Goal: Communication & Community: Share content

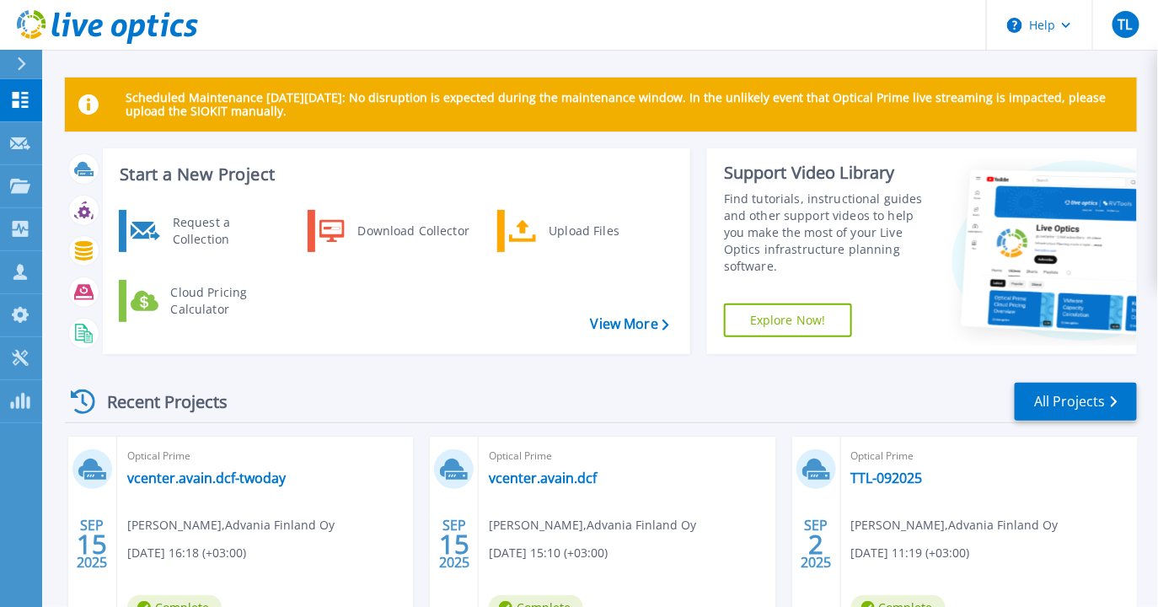
click at [23, 65] on icon at bounding box center [22, 63] width 8 height 13
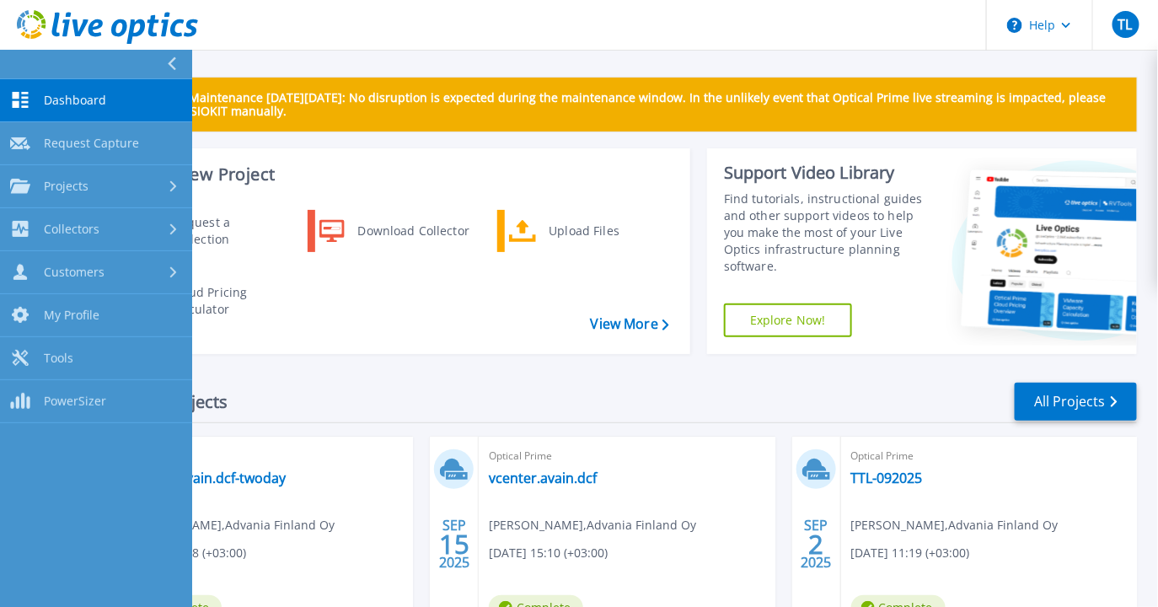
click at [173, 62] on icon at bounding box center [171, 63] width 9 height 13
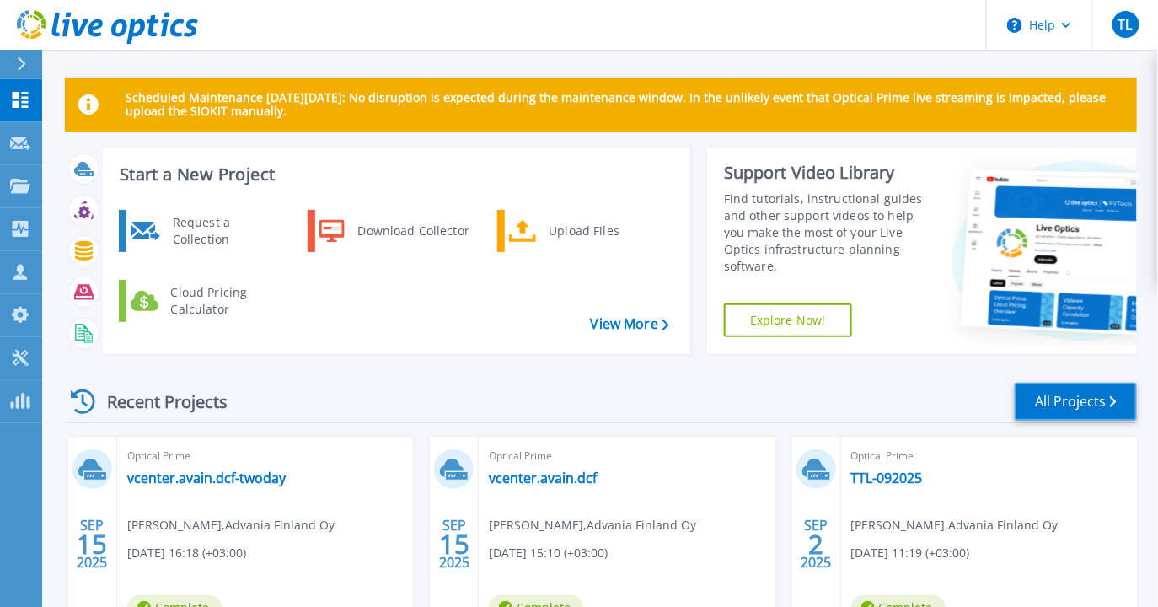
click at [1088, 403] on link "All Projects" at bounding box center [1075, 402] width 122 height 38
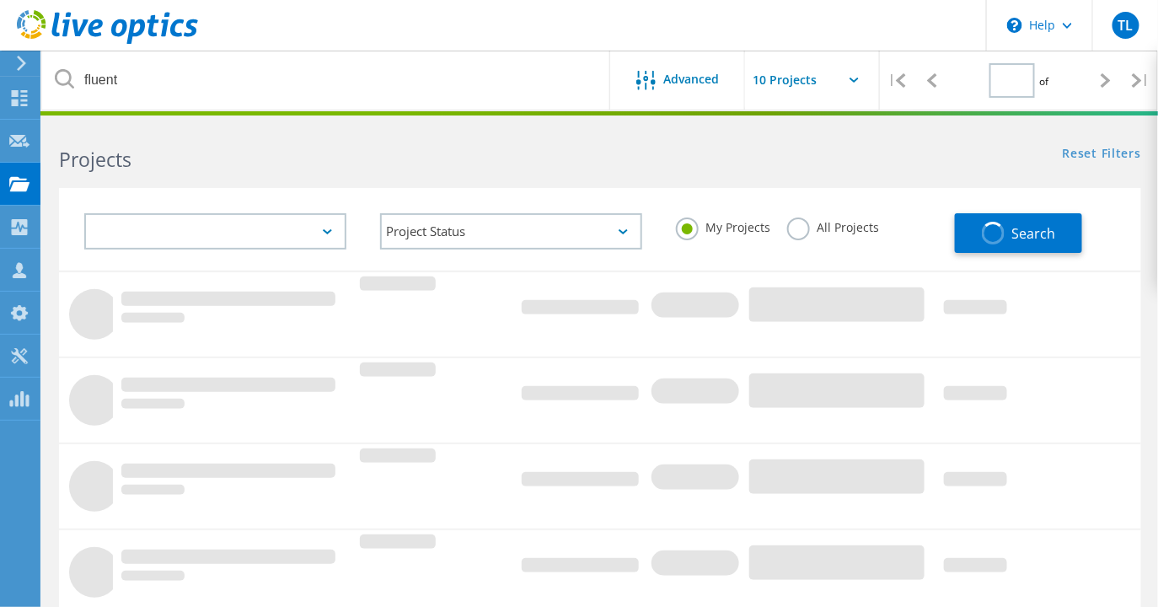
type input "1"
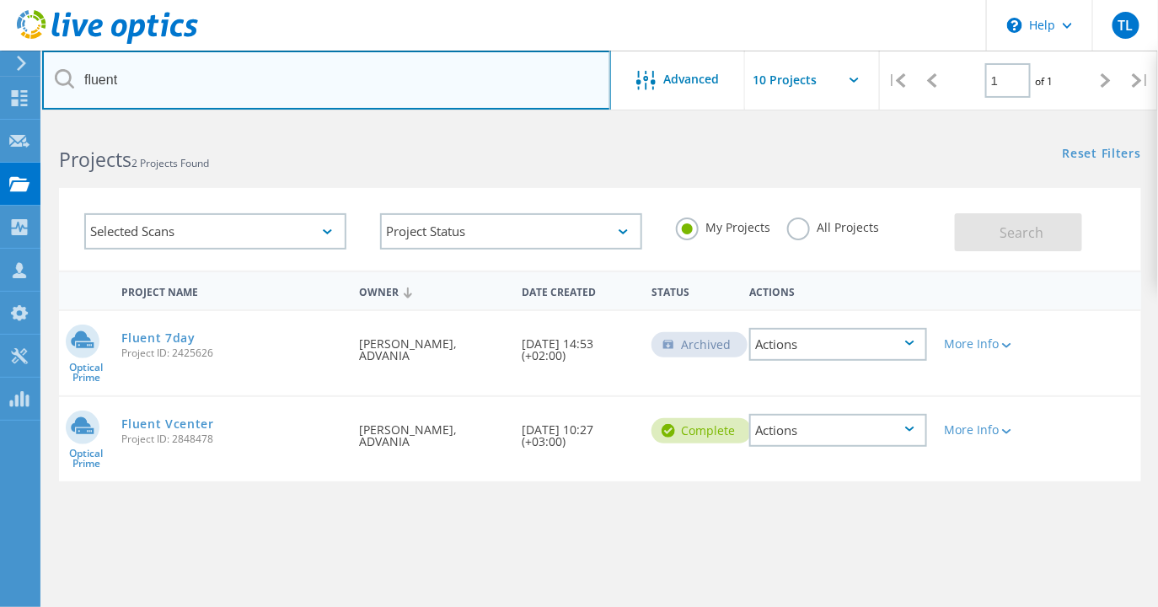
click at [231, 78] on input "fluent" at bounding box center [326, 80] width 569 height 59
type input "f"
type input "halton"
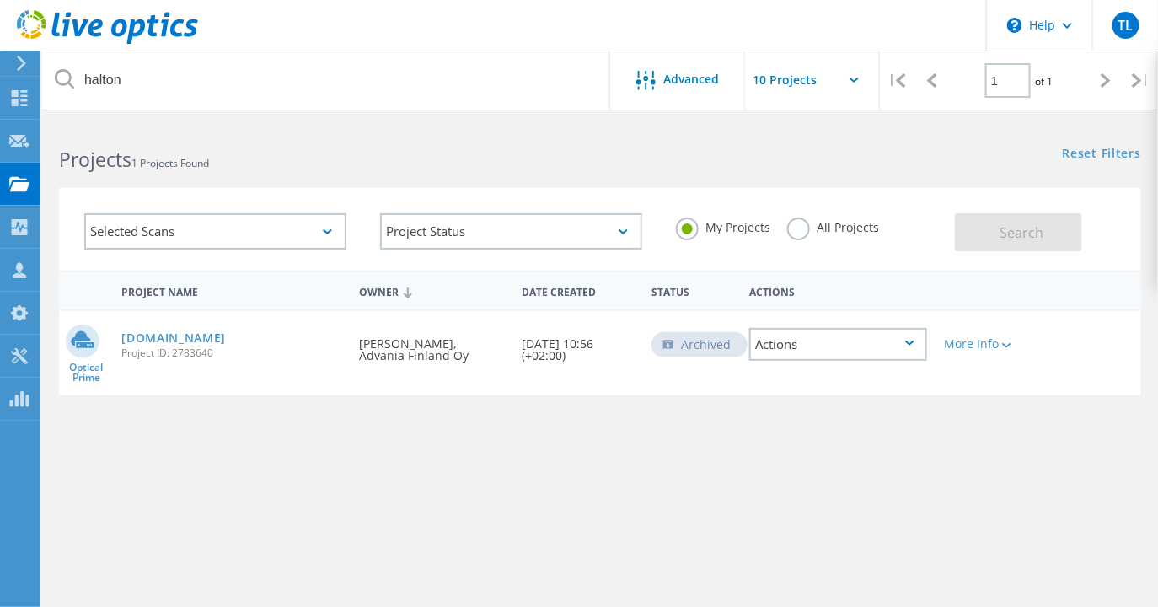
click at [907, 347] on div "Actions" at bounding box center [838, 344] width 178 height 33
click at [815, 345] on div "Share" at bounding box center [838, 344] width 174 height 26
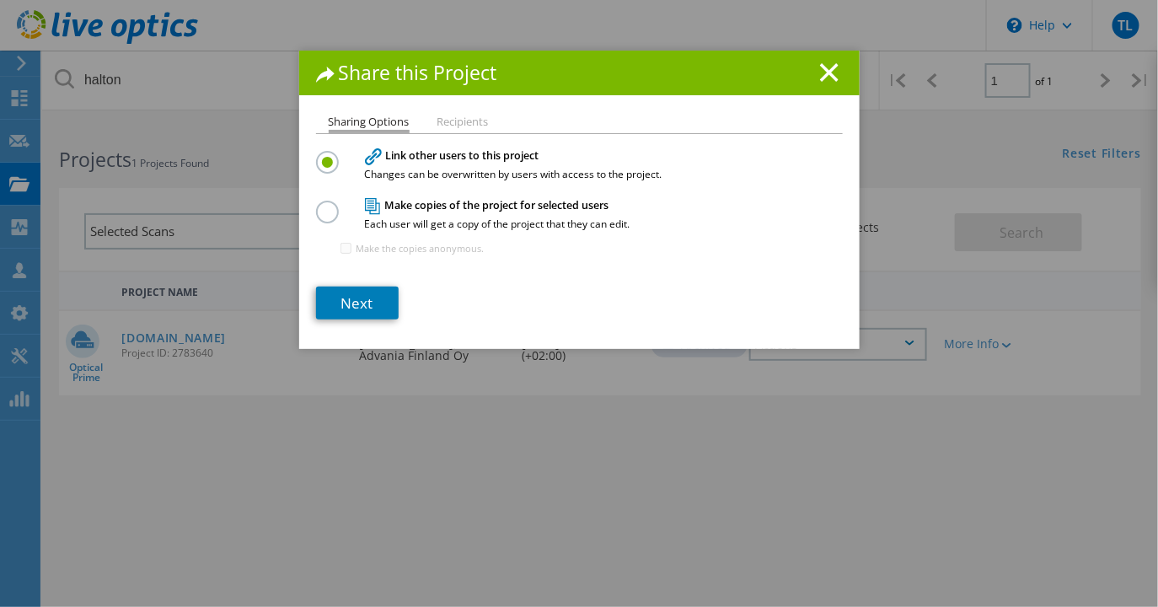
click at [324, 205] on label at bounding box center [330, 203] width 29 height 4
click at [0, 0] on input "radio" at bounding box center [0, 0] width 0 height 0
click at [332, 155] on label at bounding box center [330, 153] width 29 height 4
click at [0, 0] on input "radio" at bounding box center [0, 0] width 0 height 0
click at [372, 298] on link "Next" at bounding box center [357, 302] width 83 height 33
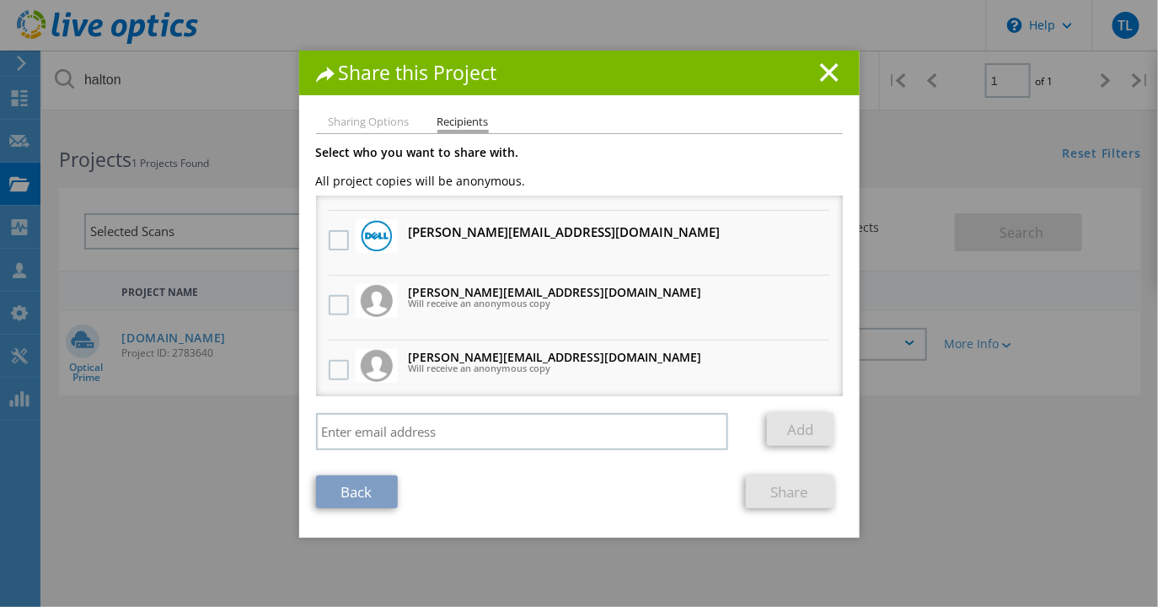
scroll to position [186, 0]
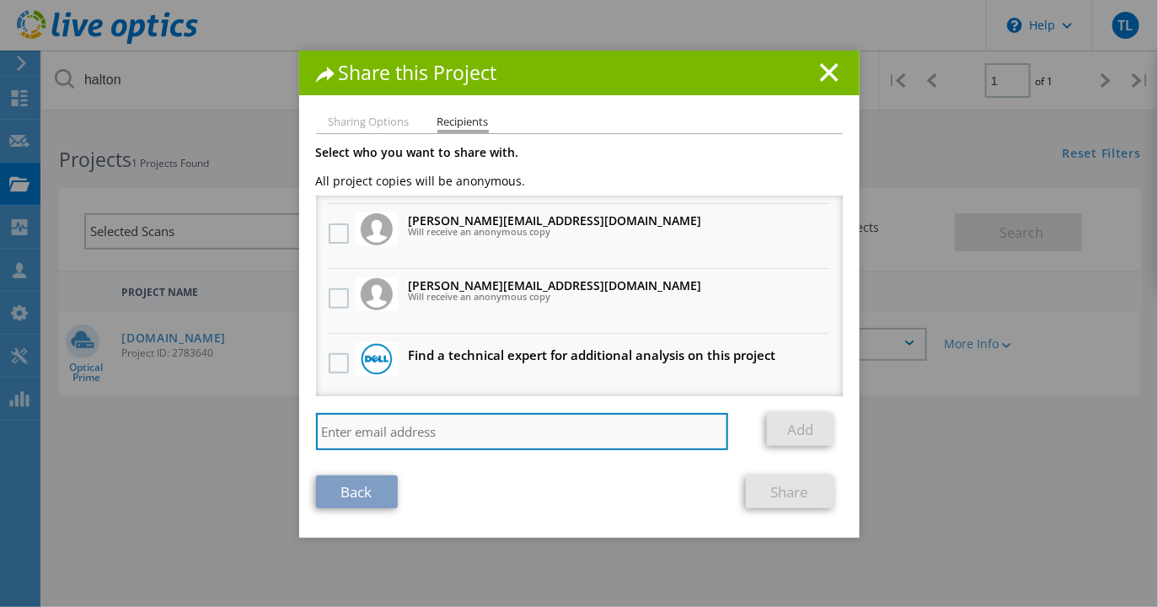
click at [479, 429] on input "search" at bounding box center [522, 431] width 413 height 37
type input "eero.murtomaki@advania.com"
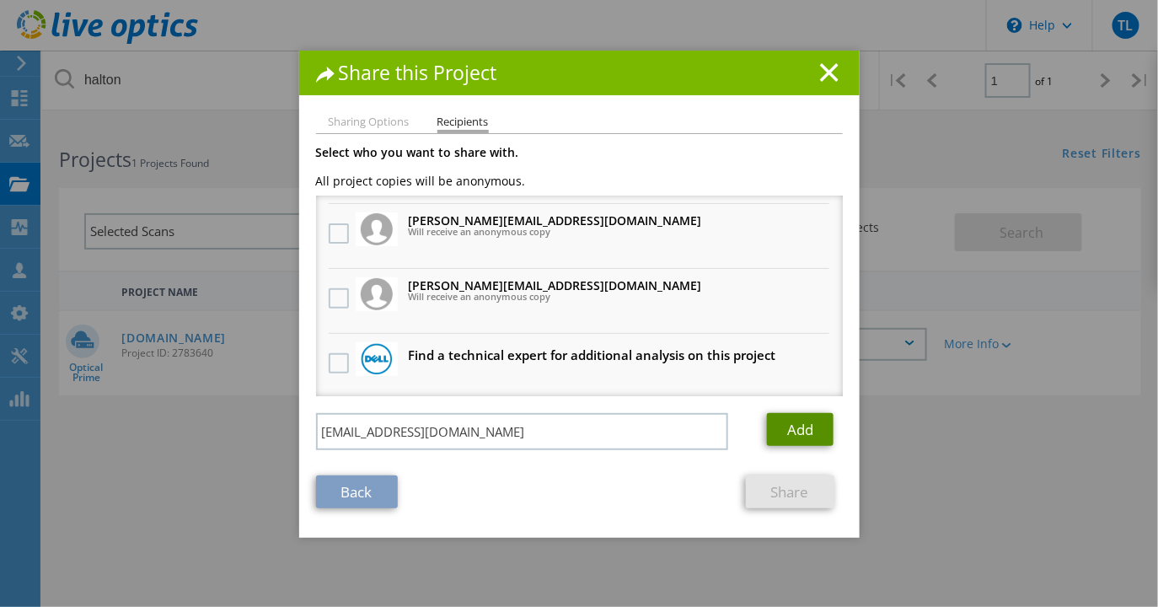
click at [804, 429] on link "Add" at bounding box center [800, 429] width 67 height 33
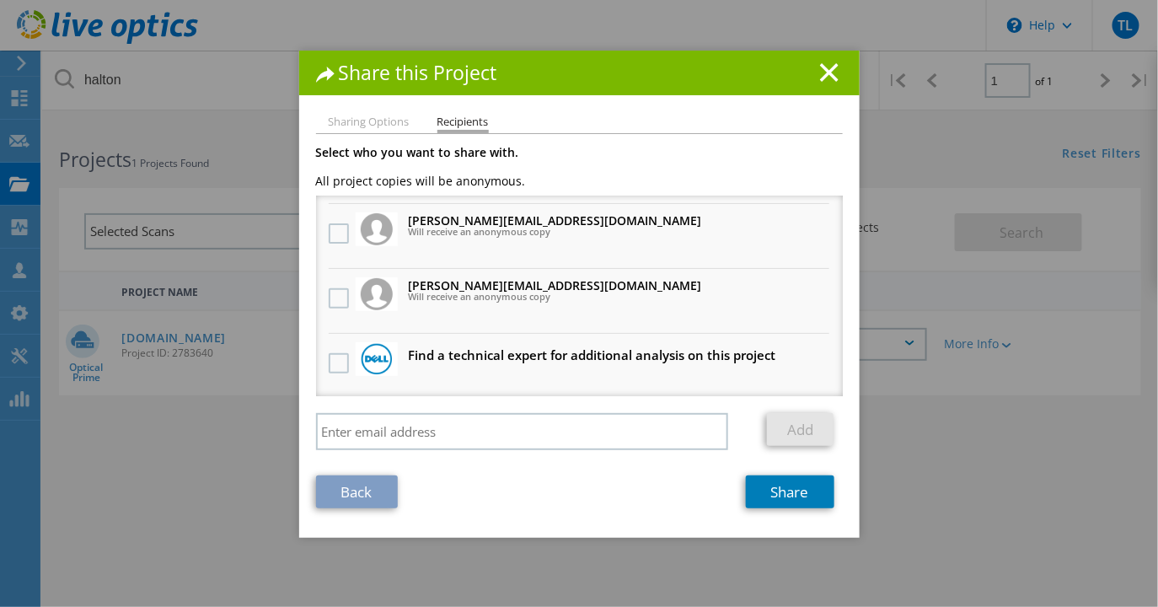
scroll to position [0, 0]
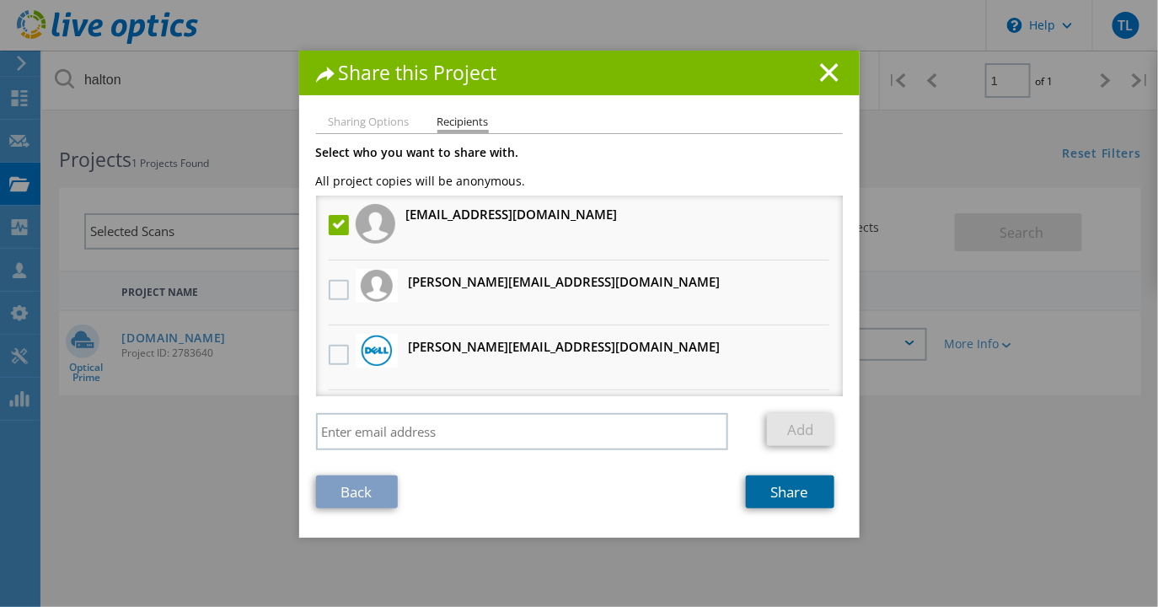
click at [804, 494] on link "Share" at bounding box center [790, 491] width 88 height 33
click at [801, 500] on link "Share" at bounding box center [790, 491] width 88 height 33
